Goal: Check status

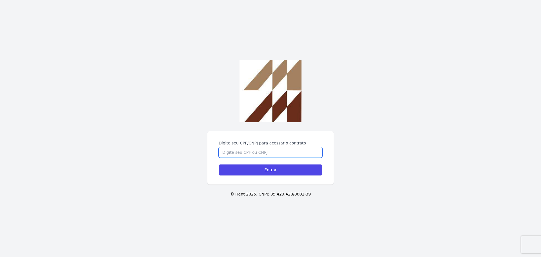
click at [263, 148] on input "Digite seu CPF/CNPJ para acessar o contrato" at bounding box center [271, 152] width 104 height 11
type input "43464636810"
click at [219, 164] on input "Entrar" at bounding box center [271, 169] width 104 height 11
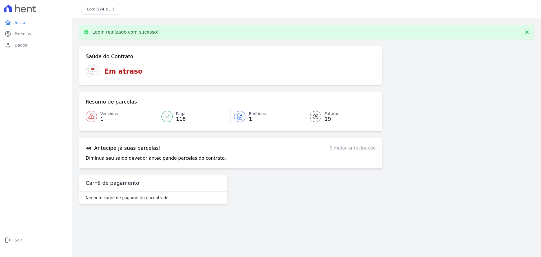
click at [97, 117] on link "Vencidas 1" at bounding box center [122, 116] width 72 height 16
